Goal: Transaction & Acquisition: Book appointment/travel/reservation

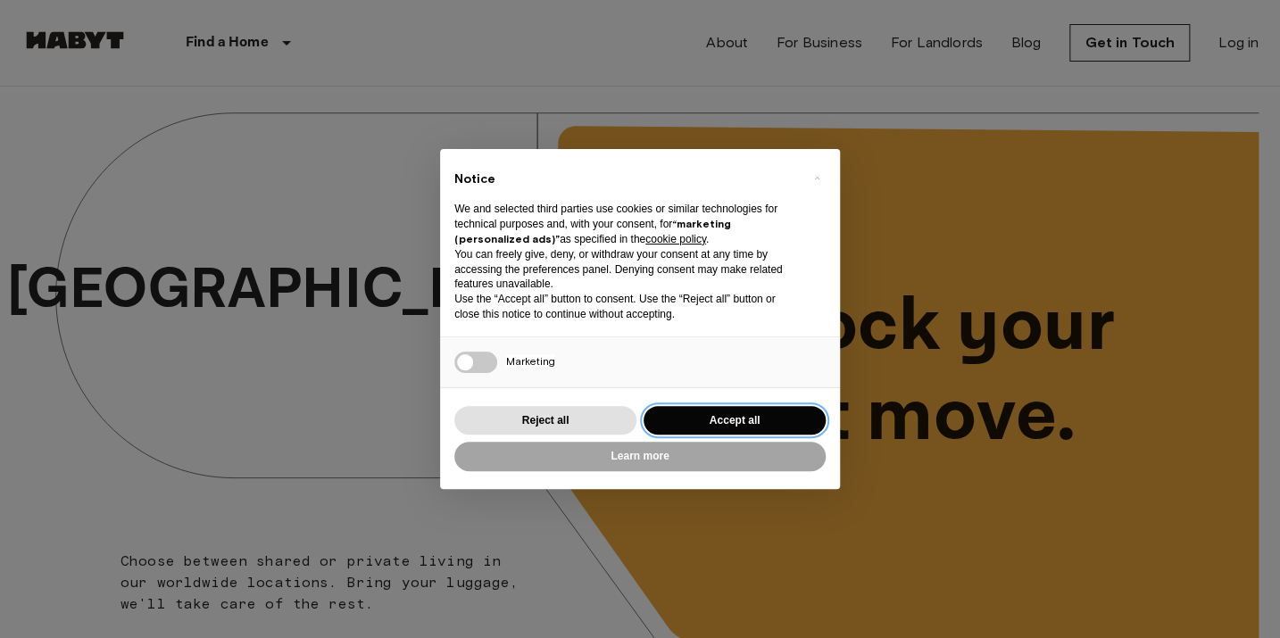
click at [705, 411] on button "Accept all" at bounding box center [734, 420] width 182 height 29
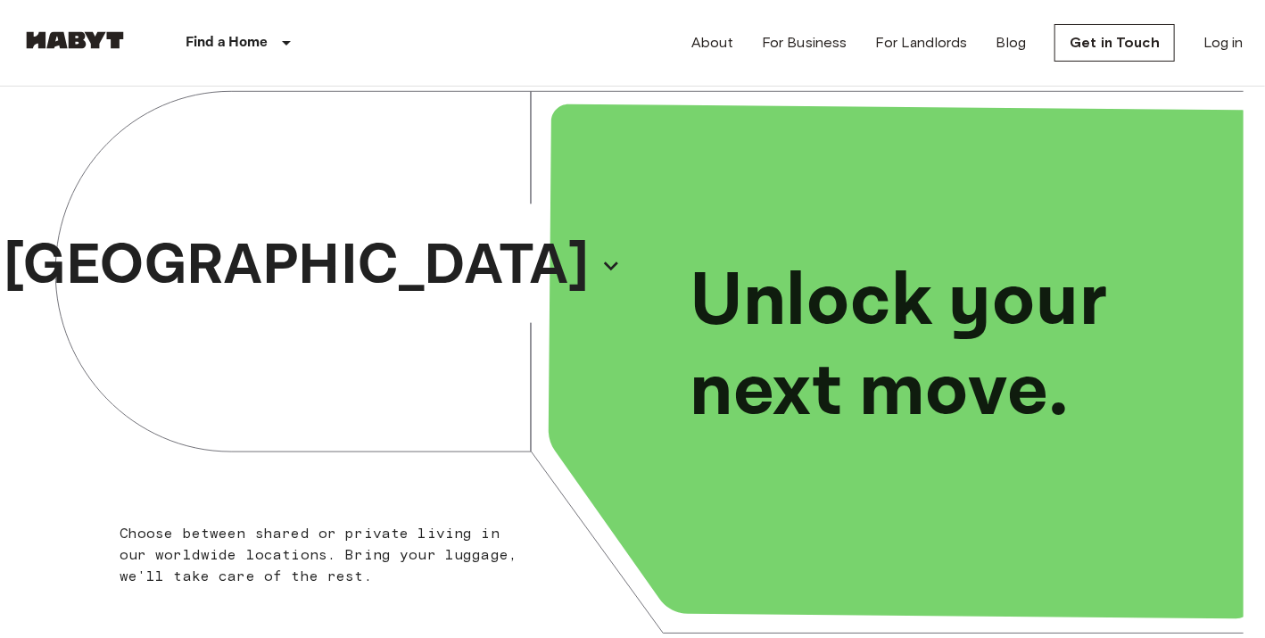
scroll to position [21, 0]
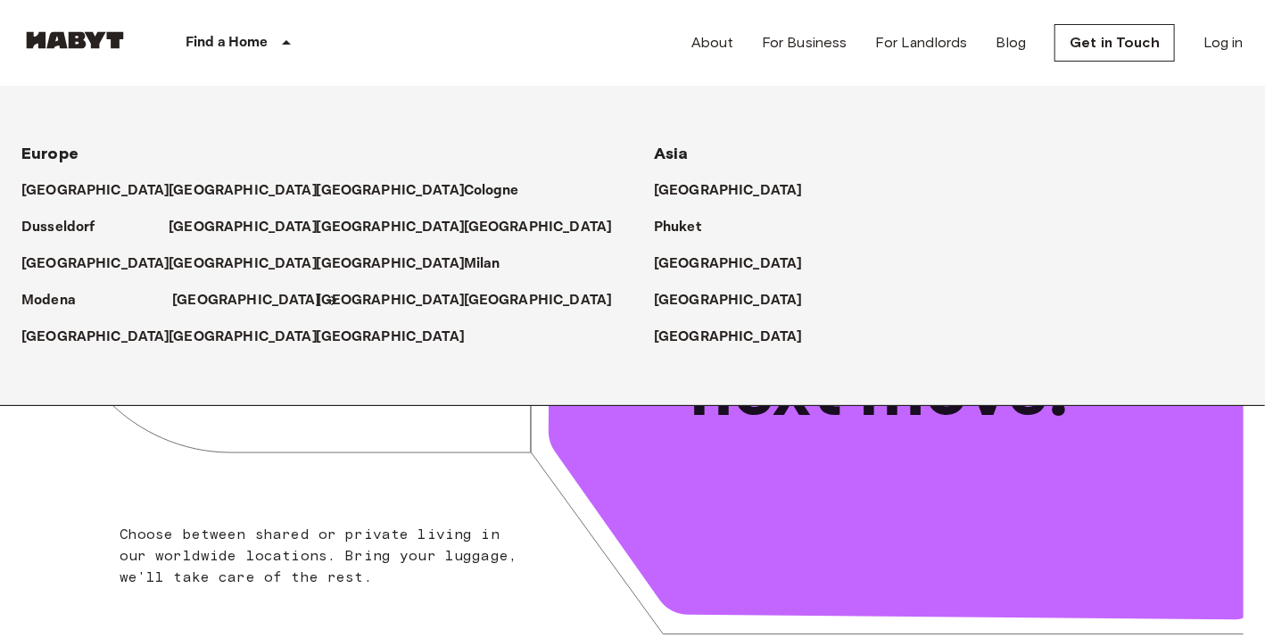
click at [200, 300] on p "[GEOGRAPHIC_DATA]" at bounding box center [246, 300] width 149 height 21
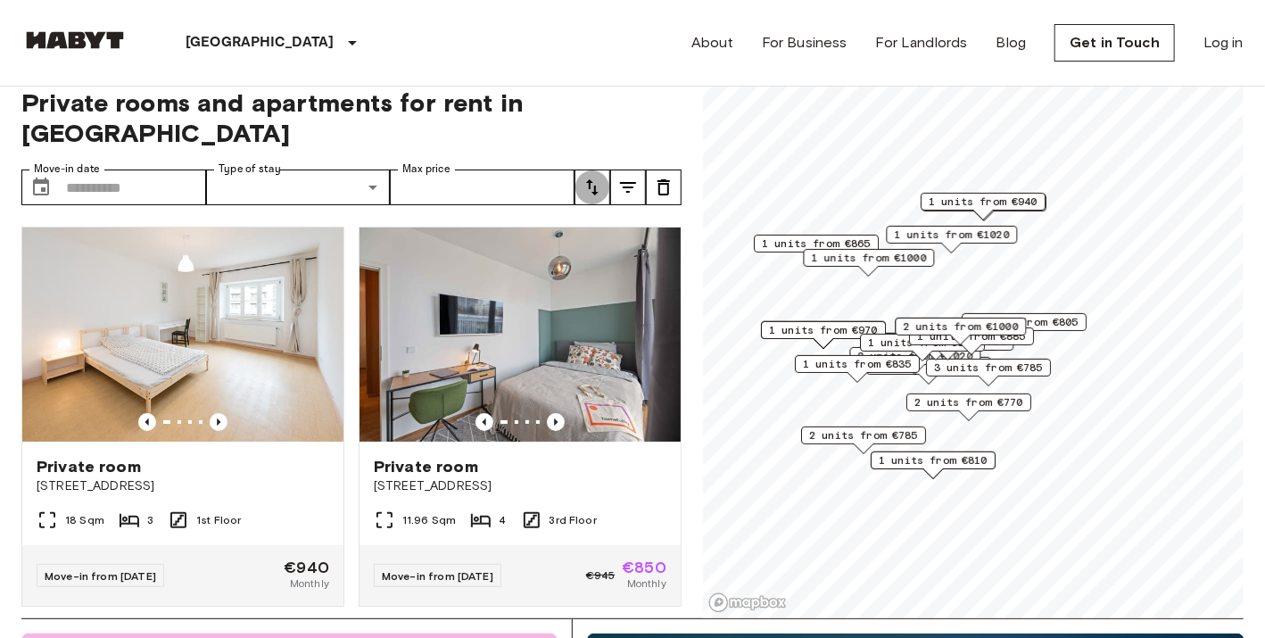
click at [601, 177] on icon "tune" at bounding box center [592, 187] width 21 height 21
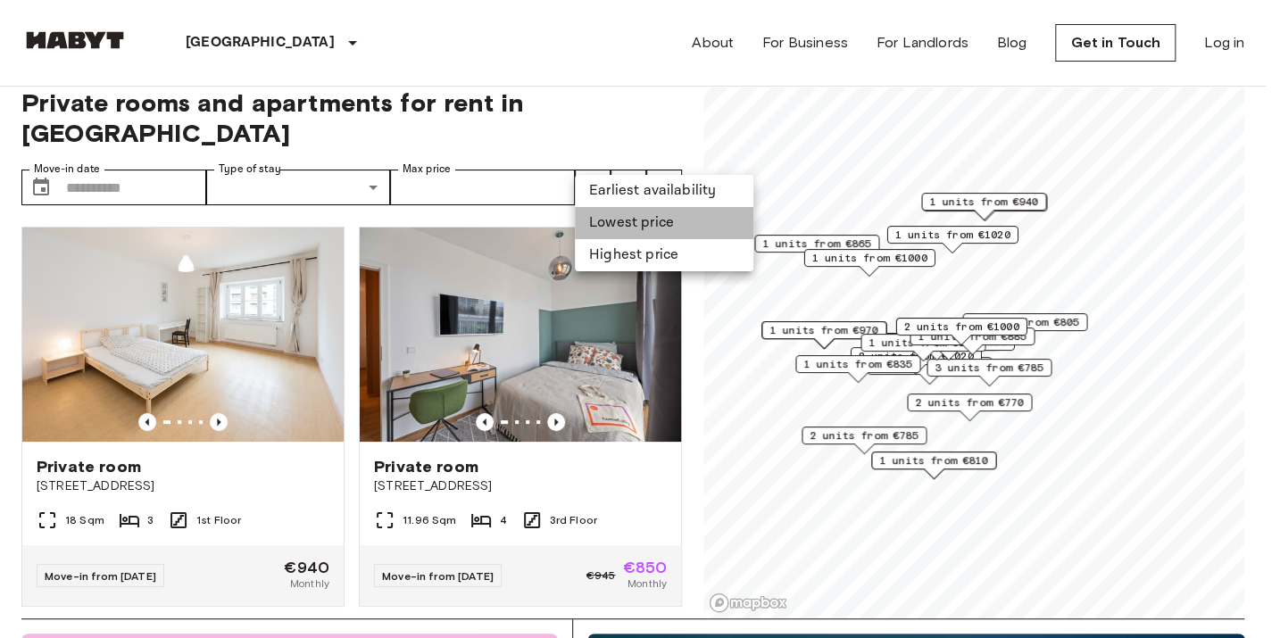
click at [617, 223] on li "Lowest price" at bounding box center [664, 223] width 178 height 32
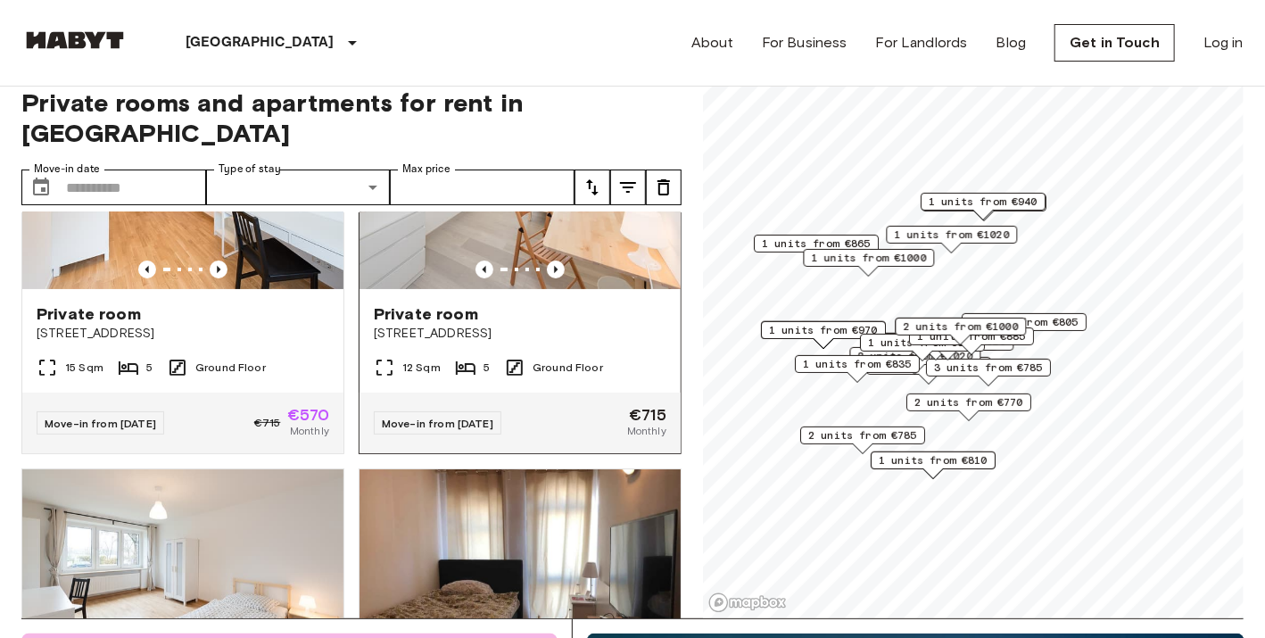
scroll to position [153, 0]
click at [87, 303] on span "Private room" at bounding box center [89, 313] width 104 height 21
